Goal: Task Accomplishment & Management: Manage account settings

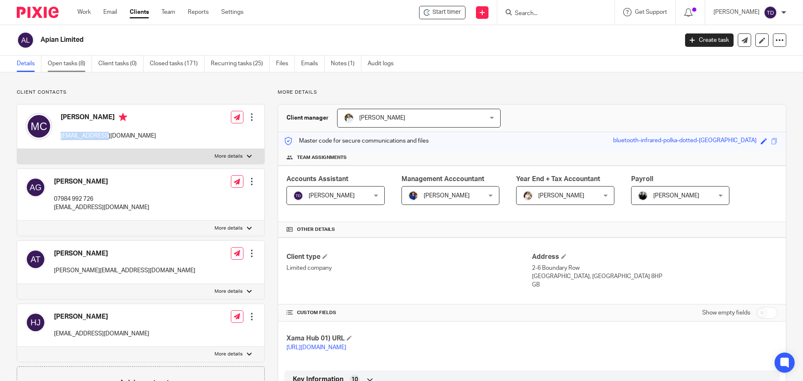
click at [74, 62] on link "Open tasks (8)" at bounding box center [70, 64] width 44 height 16
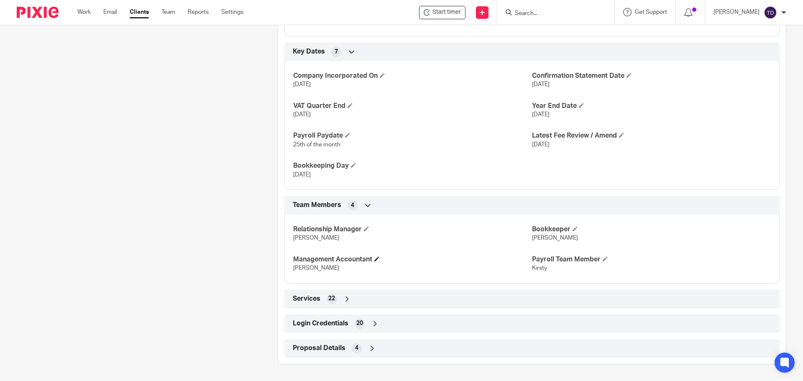
scroll to position [520, 0]
click at [374, 321] on icon at bounding box center [375, 323] width 8 height 8
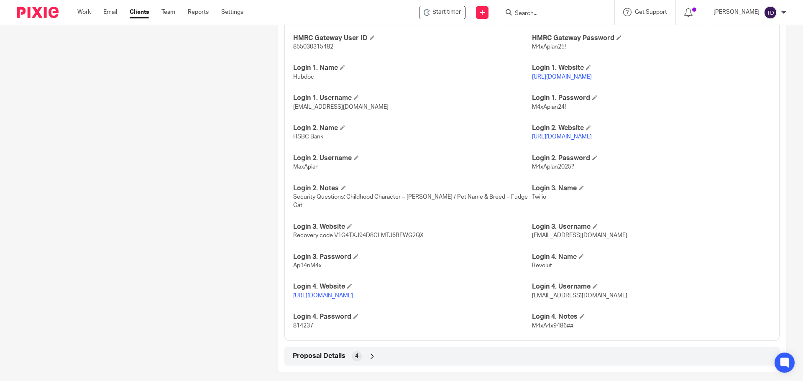
scroll to position [829, 0]
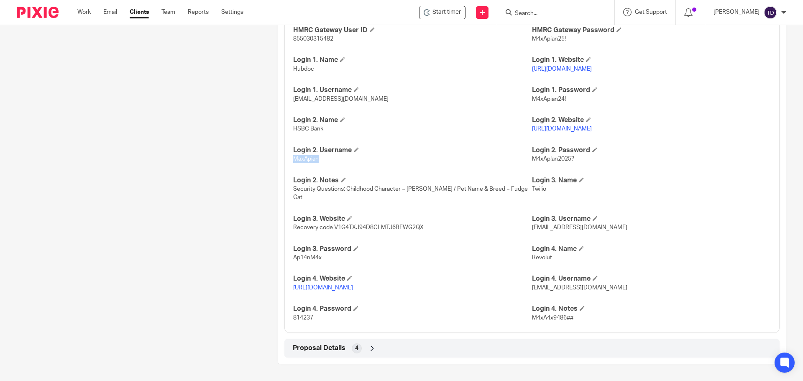
drag, startPoint x: 317, startPoint y: 168, endPoint x: 293, endPoint y: 169, distance: 23.5
click at [293, 163] on p "MaxApian" at bounding box center [412, 159] width 239 height 8
copy span "MaxApian"
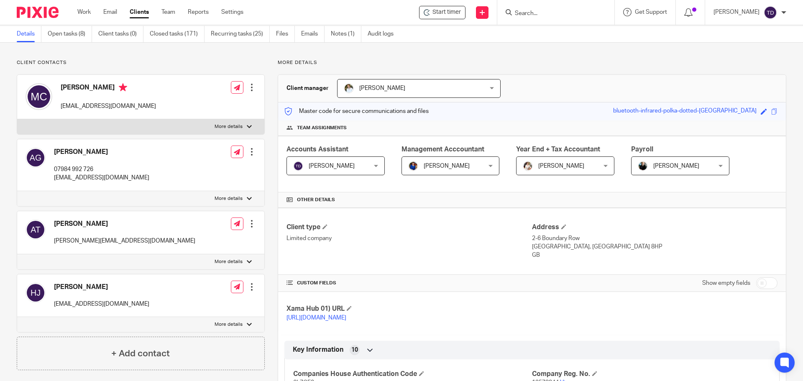
scroll to position [0, 0]
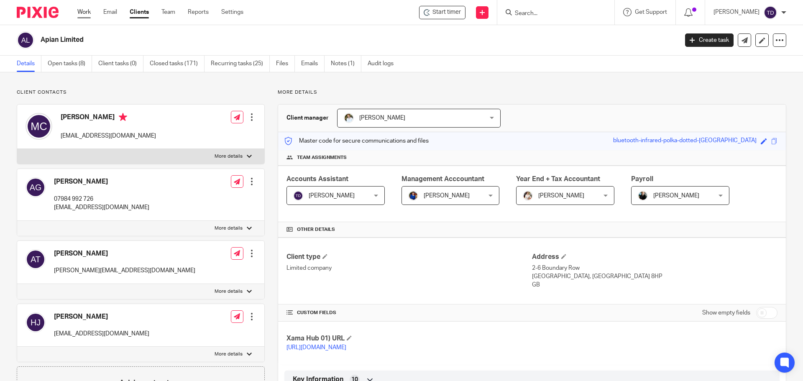
click at [86, 14] on link "Work" at bounding box center [83, 12] width 13 height 8
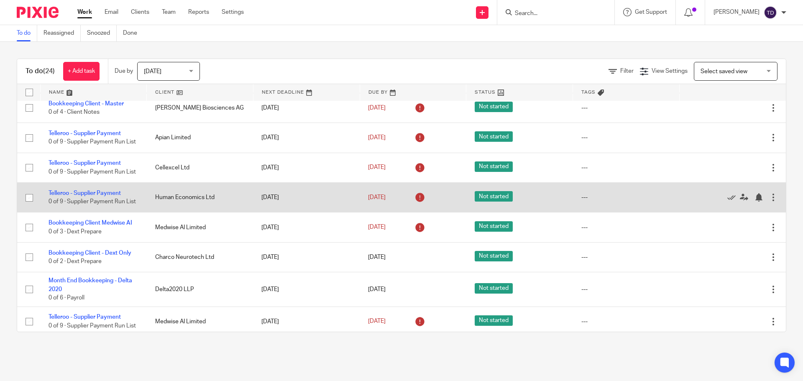
scroll to position [549, 0]
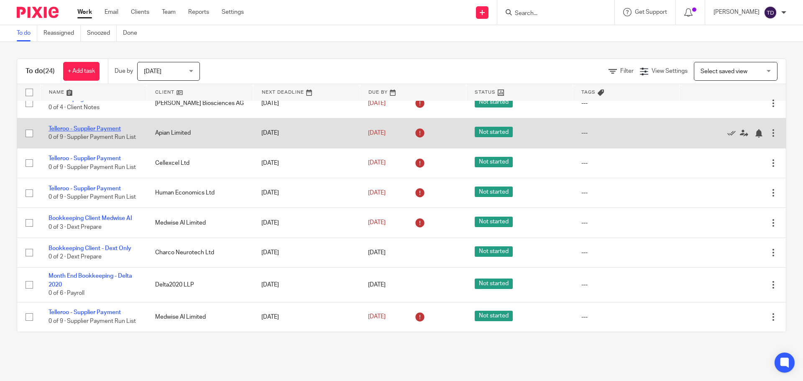
click at [88, 126] on link "Telleroo - Supplier Payment" at bounding box center [85, 129] width 72 height 6
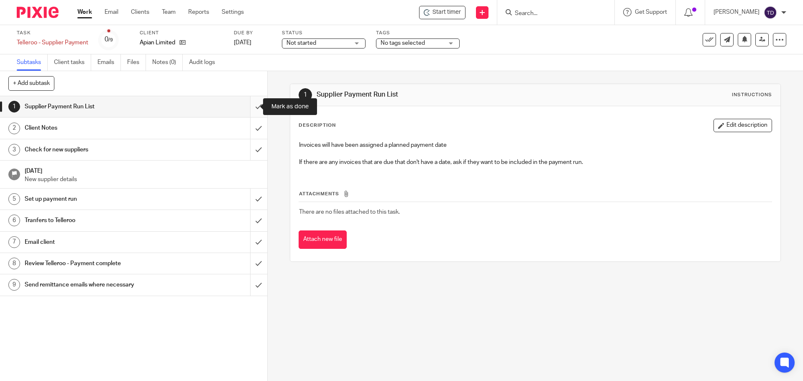
click at [243, 106] on input "submit" at bounding box center [133, 106] width 267 height 21
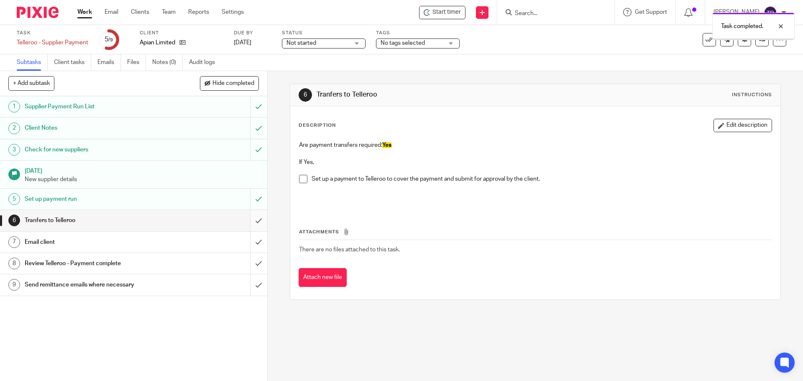
click at [252, 227] on input "submit" at bounding box center [133, 220] width 267 height 21
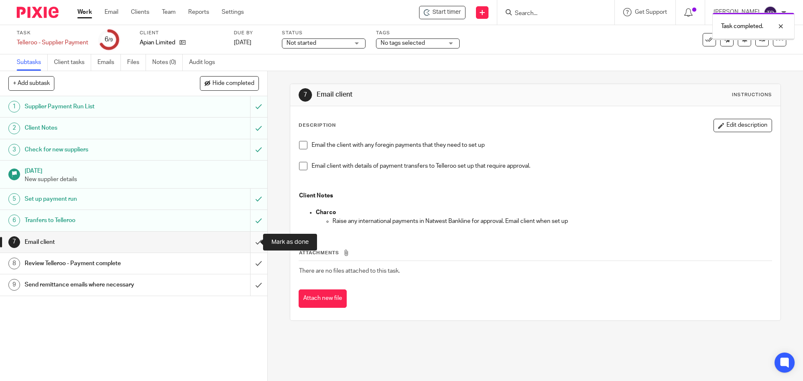
click at [253, 241] on input "submit" at bounding box center [133, 242] width 267 height 21
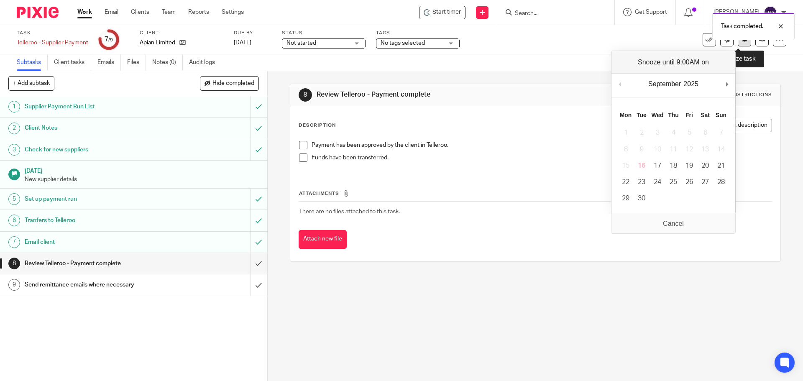
click at [738, 43] on button at bounding box center [744, 39] width 13 height 13
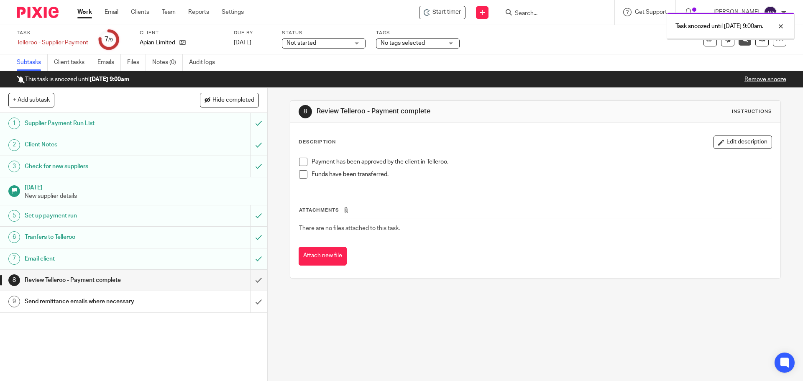
click at [84, 9] on link "Work" at bounding box center [84, 12] width 15 height 8
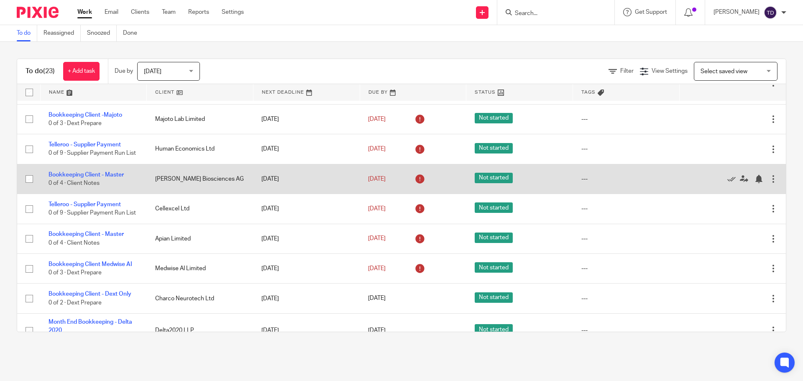
scroll to position [515, 0]
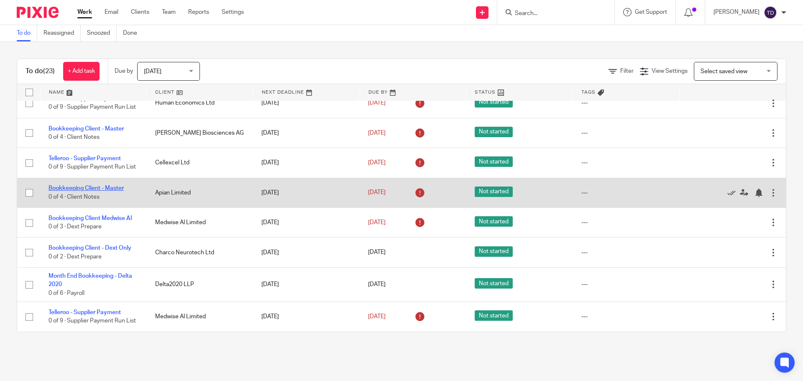
click at [103, 185] on link "Bookkeeping Client - Master" at bounding box center [86, 188] width 75 height 6
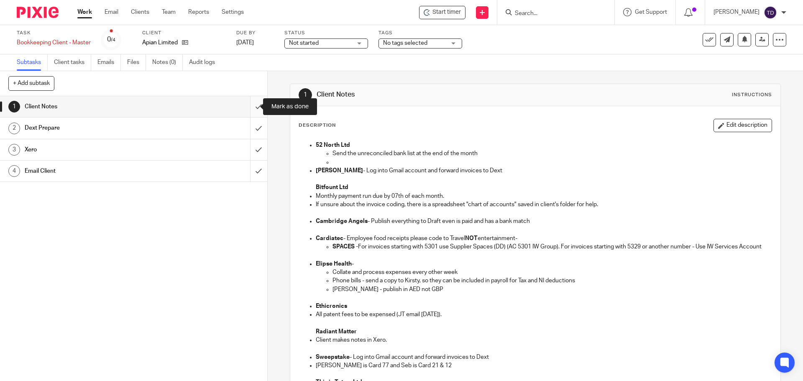
click at [250, 103] on input "submit" at bounding box center [133, 106] width 267 height 21
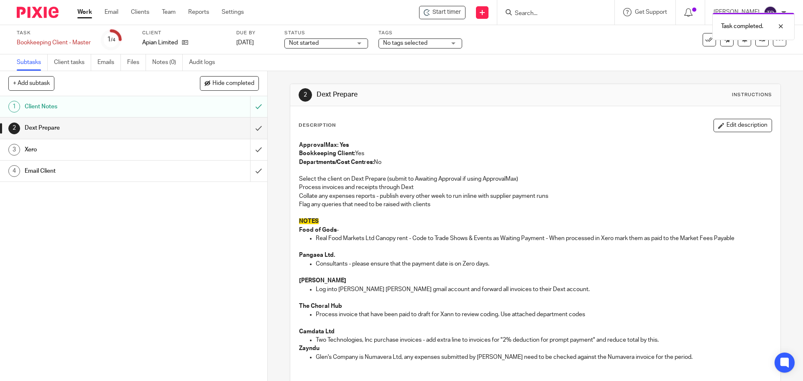
click at [240, 174] on link "4 Email Client" at bounding box center [125, 171] width 250 height 21
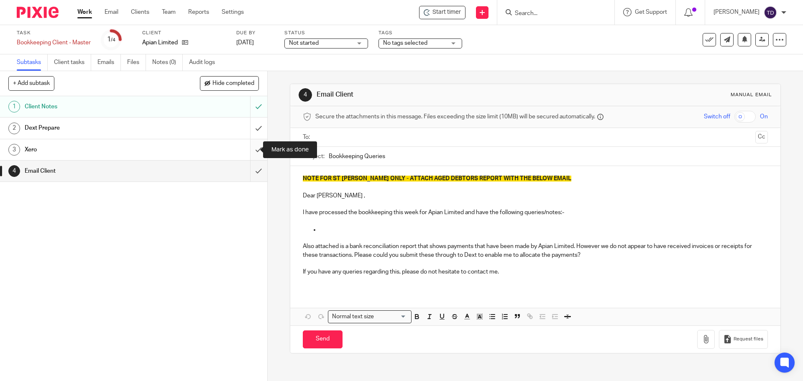
click at [248, 152] on input "submit" at bounding box center [133, 149] width 267 height 21
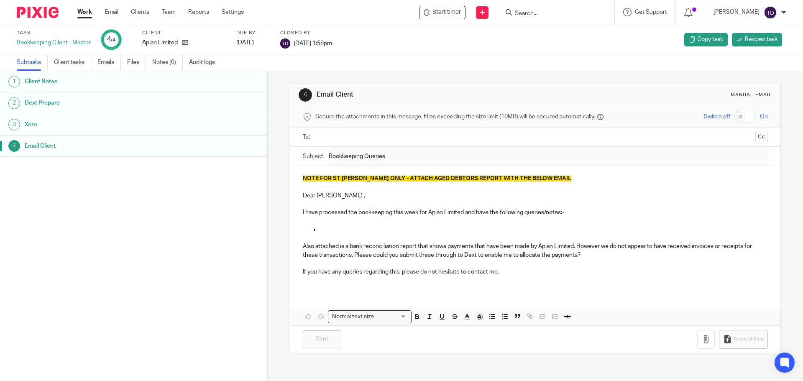
click at [51, 13] on img at bounding box center [38, 12] width 42 height 11
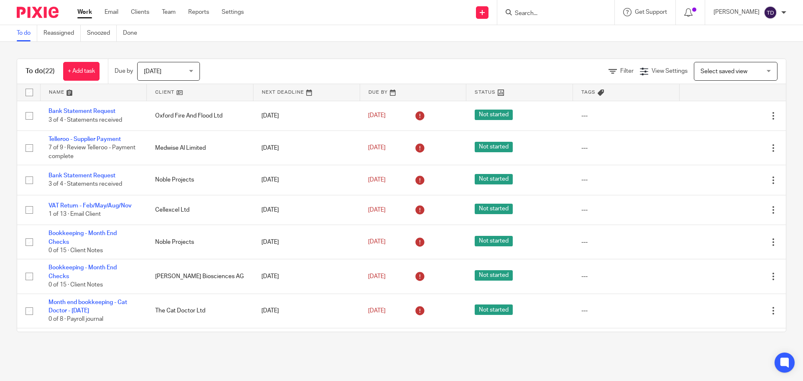
click at [545, 10] on input "Search" at bounding box center [551, 14] width 75 height 8
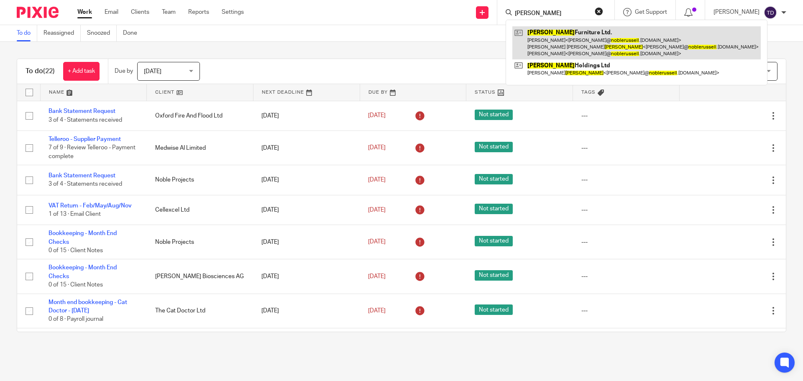
type input "noble russell"
click at [577, 45] on link at bounding box center [636, 42] width 248 height 33
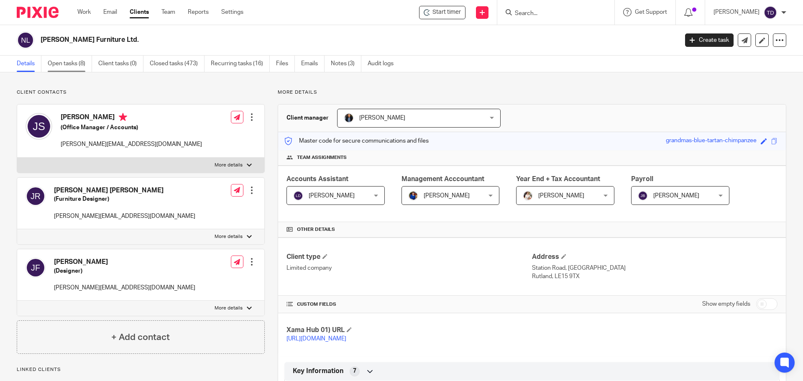
click at [71, 61] on link "Open tasks (8)" at bounding box center [70, 64] width 44 height 16
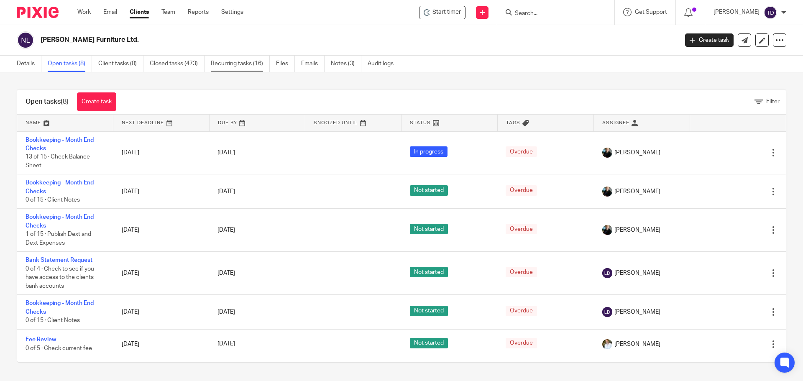
click at [237, 63] on link "Recurring tasks (16)" at bounding box center [240, 64] width 59 height 16
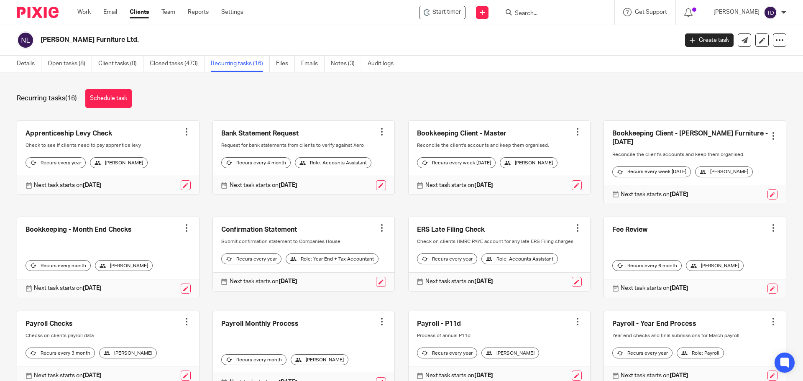
click at [439, 132] on link at bounding box center [500, 158] width 182 height 74
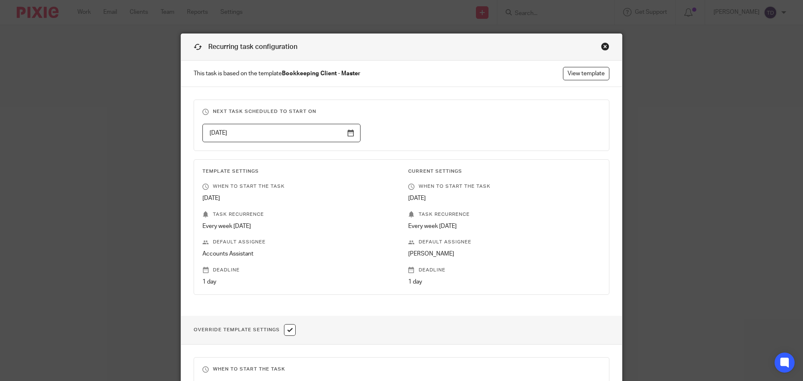
click at [602, 49] on div "Close this dialog window" at bounding box center [605, 46] width 8 height 8
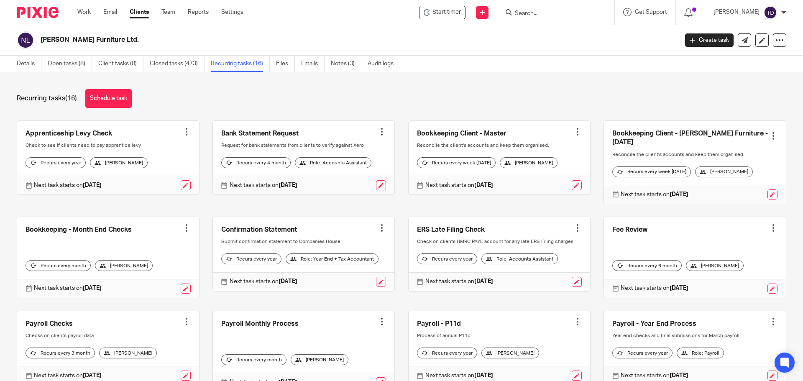
click at [140, 14] on link "Clients" at bounding box center [139, 12] width 19 height 8
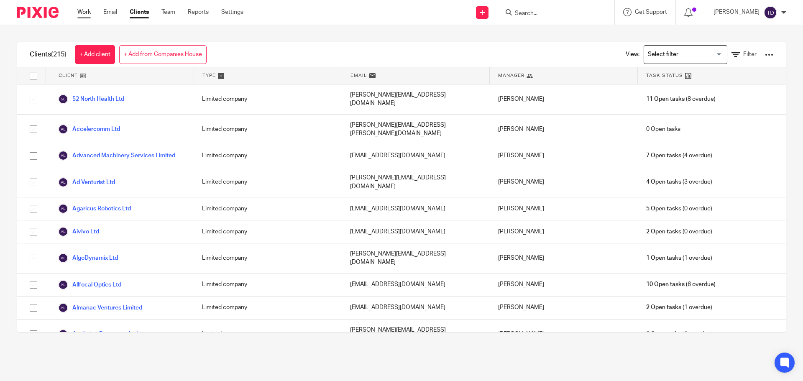
click at [85, 16] on link "Work" at bounding box center [83, 12] width 13 height 8
click at [86, 13] on link "Work" at bounding box center [83, 12] width 13 height 8
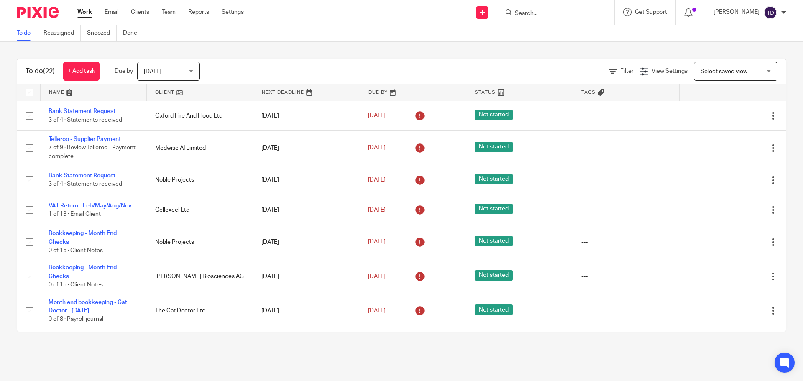
click at [533, 58] on div "To do (22) + Add task Due by [DATE] [DATE] [DATE] [DATE] This week Next week Th…" at bounding box center [401, 195] width 803 height 307
click at [555, 7] on form at bounding box center [558, 12] width 89 height 10
click at [549, 17] on input "Search" at bounding box center [551, 14] width 75 height 8
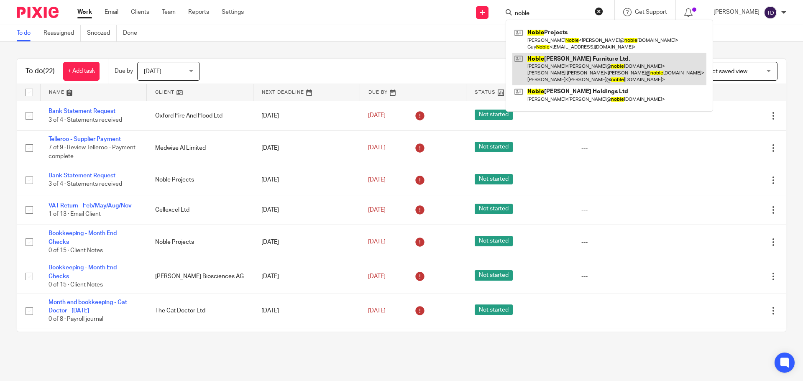
type input "noble"
click at [578, 67] on link at bounding box center [609, 69] width 194 height 33
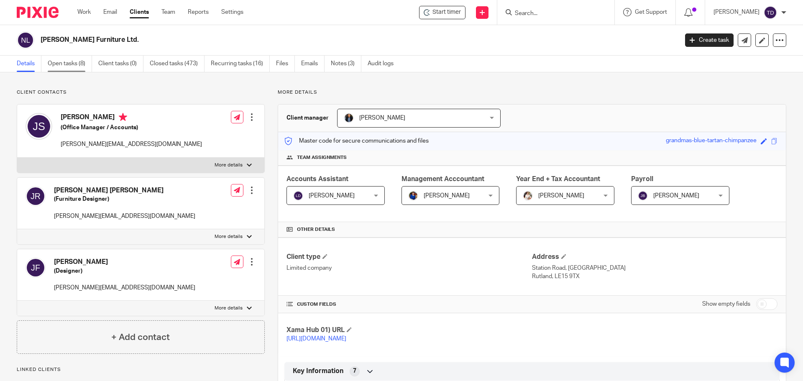
click at [84, 66] on link "Open tasks (8)" at bounding box center [70, 64] width 44 height 16
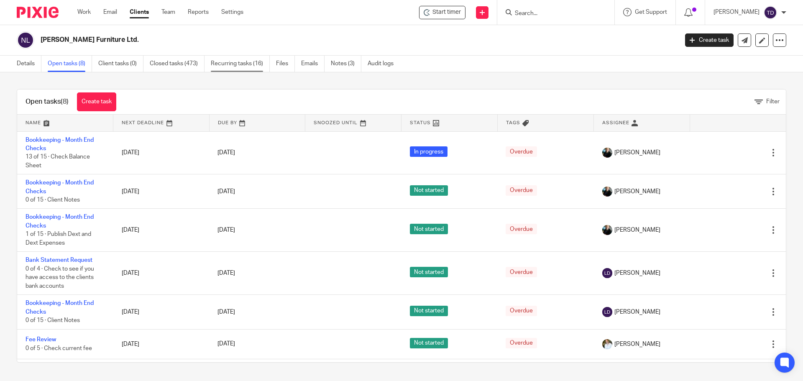
click at [221, 62] on link "Recurring tasks (16)" at bounding box center [240, 64] width 59 height 16
